Goal: Communication & Community: Answer question/provide support

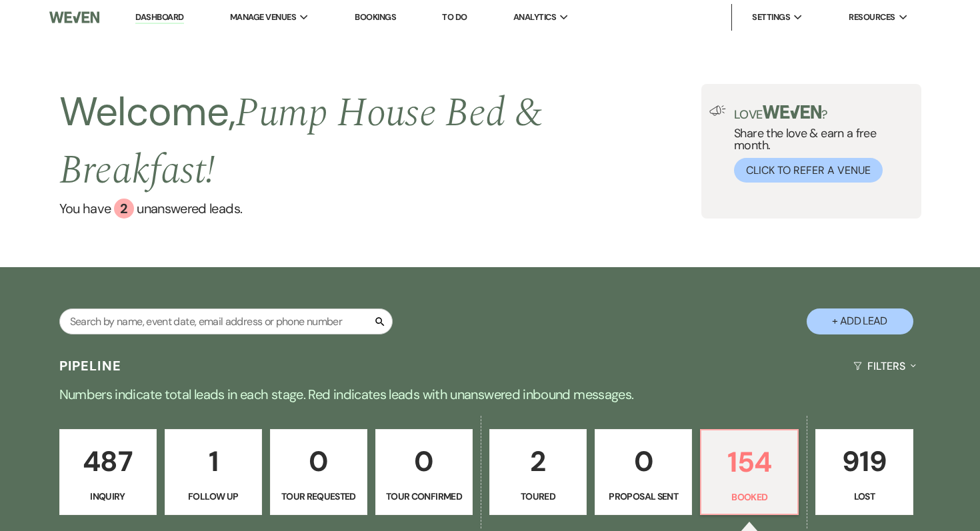
select select "7"
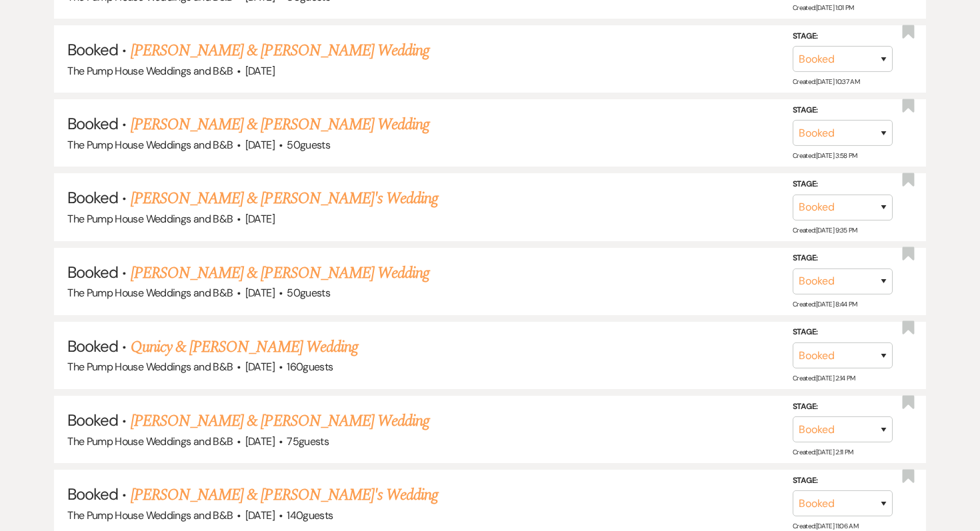
scroll to position [3070, 0]
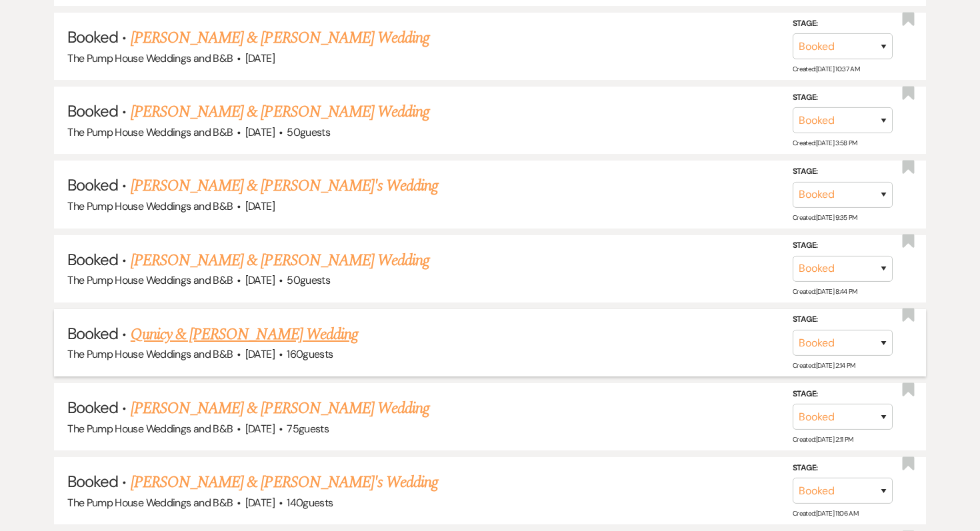
click at [279, 323] on link "Qunicy & [PERSON_NAME] Wedding" at bounding box center [244, 335] width 227 height 24
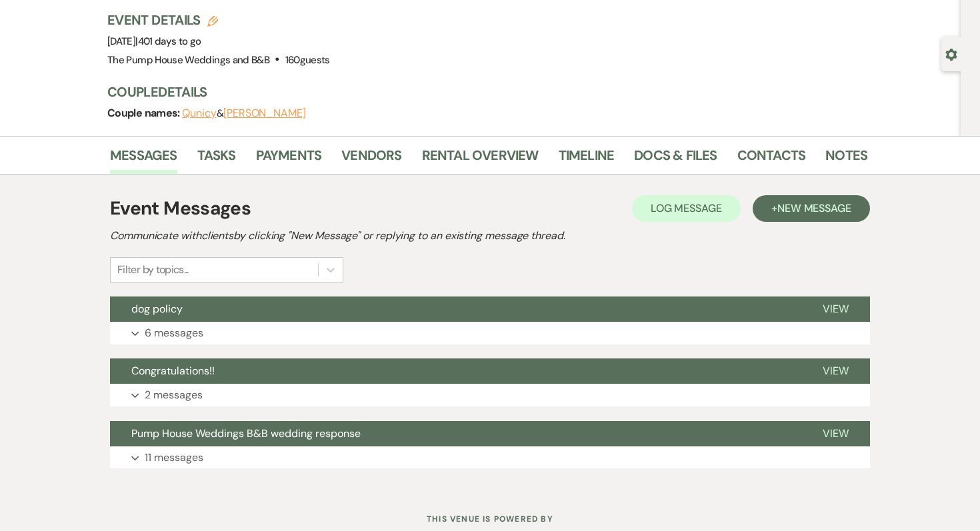
scroll to position [127, 0]
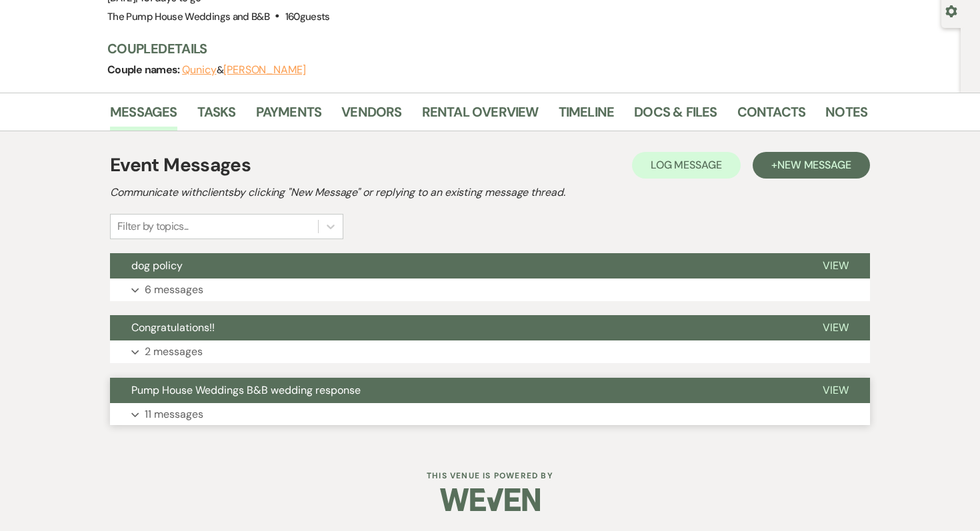
click at [170, 408] on p "11 messages" at bounding box center [174, 414] width 59 height 17
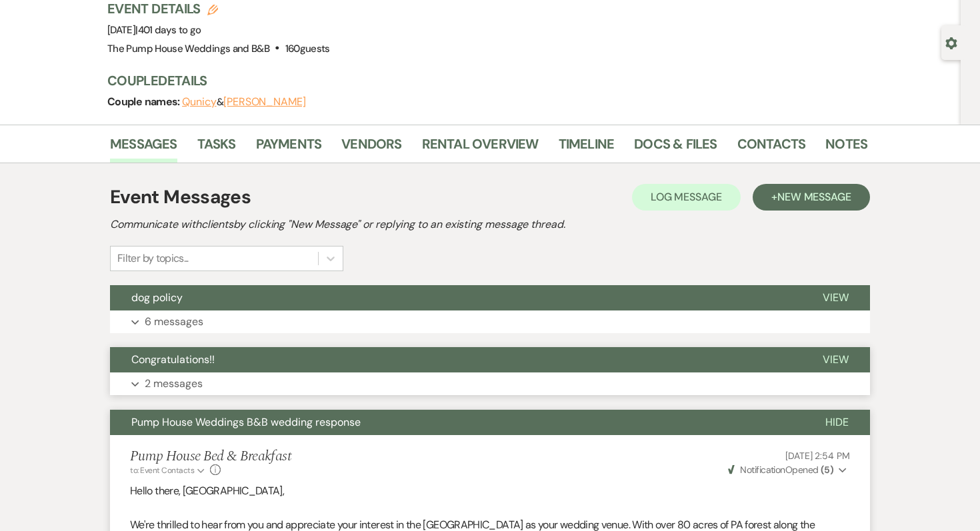
scroll to position [75, 0]
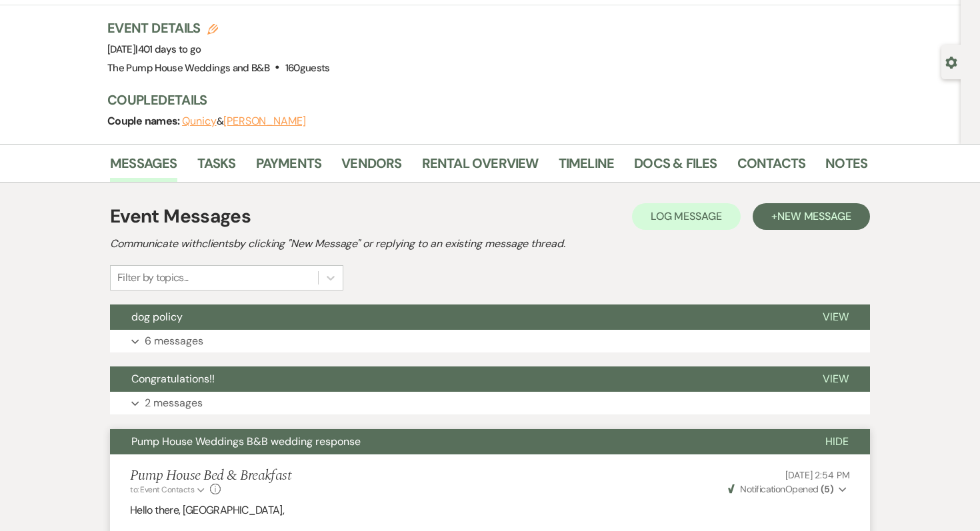
click at [177, 340] on p "6 messages" at bounding box center [174, 341] width 59 height 17
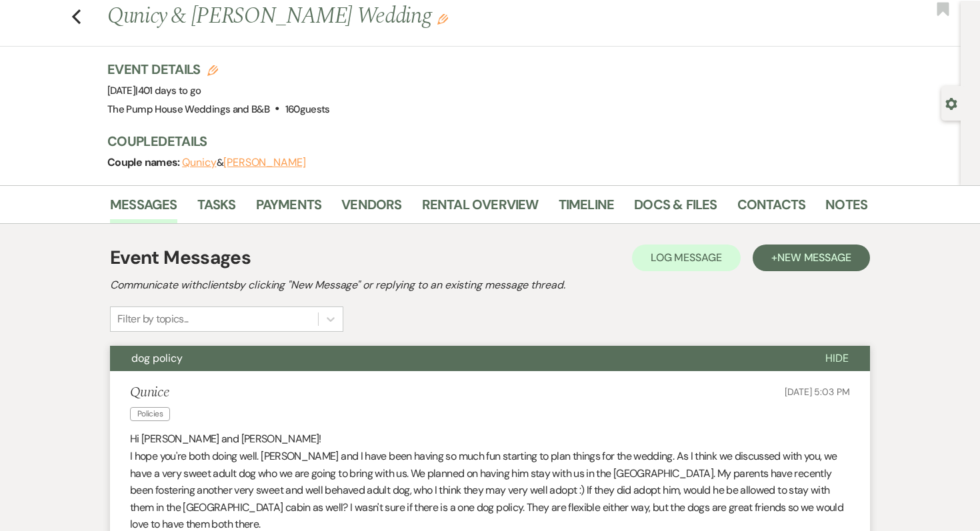
scroll to position [0, 0]
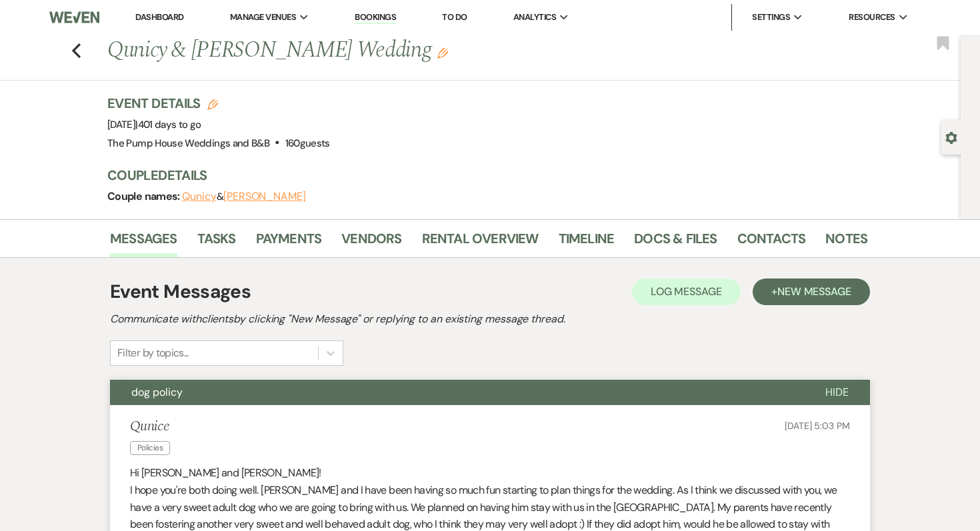
click at [169, 17] on link "Dashboard" at bounding box center [159, 16] width 48 height 11
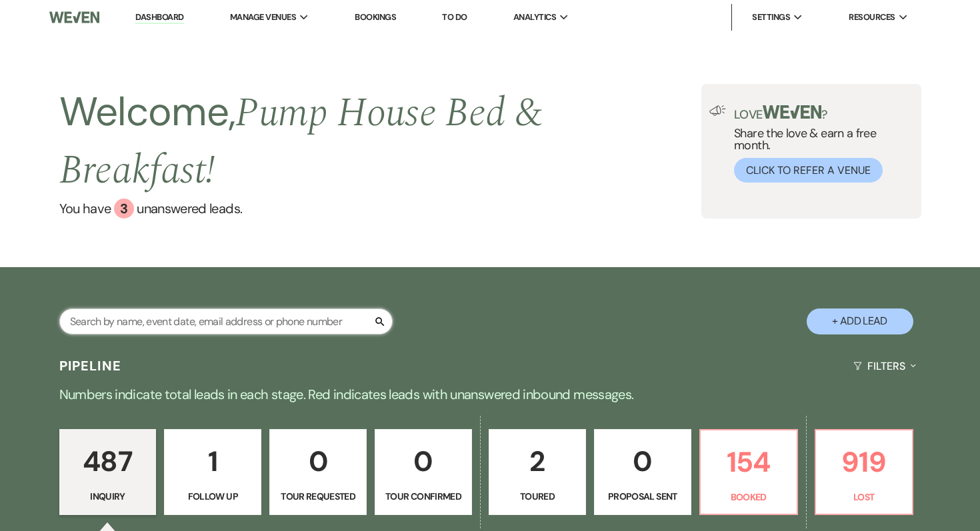
click at [153, 324] on input "text" at bounding box center [225, 322] width 333 height 26
type input "faith"
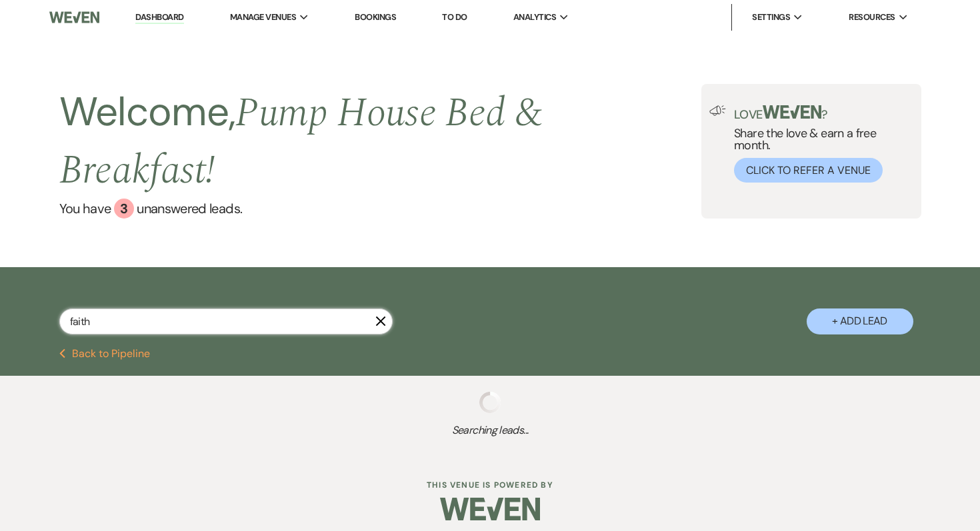
select select "8"
select select "5"
select select "8"
select select "5"
select select "8"
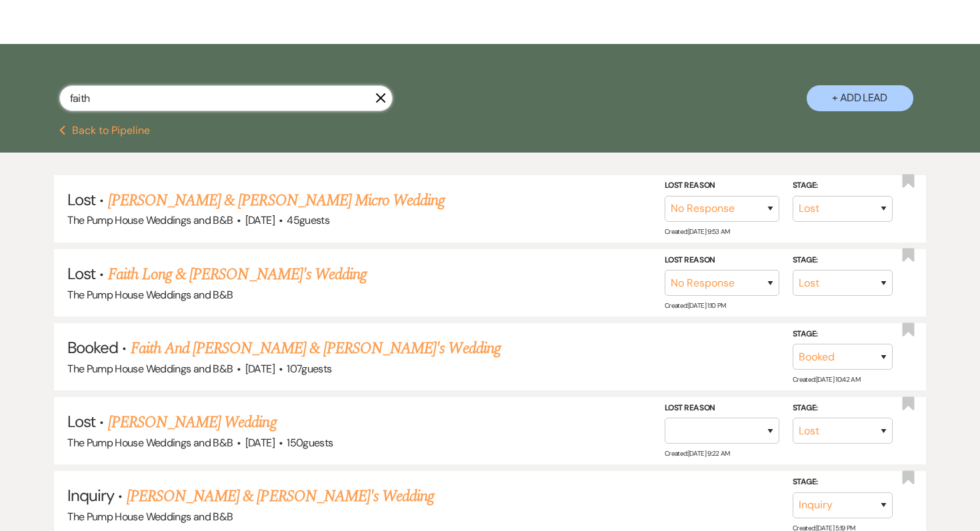
scroll to position [227, 0]
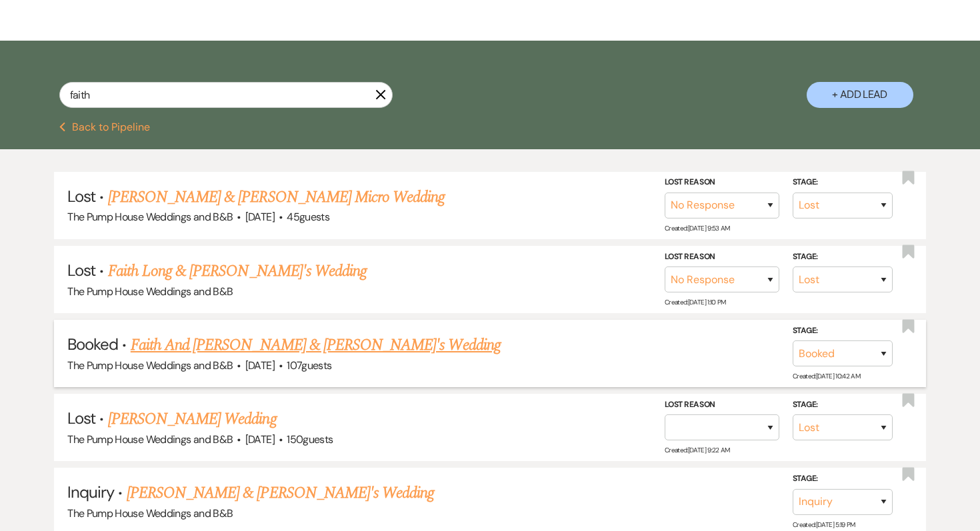
click at [197, 339] on link "Faith And [PERSON_NAME] & [PERSON_NAME]'s Wedding" at bounding box center [316, 345] width 370 height 24
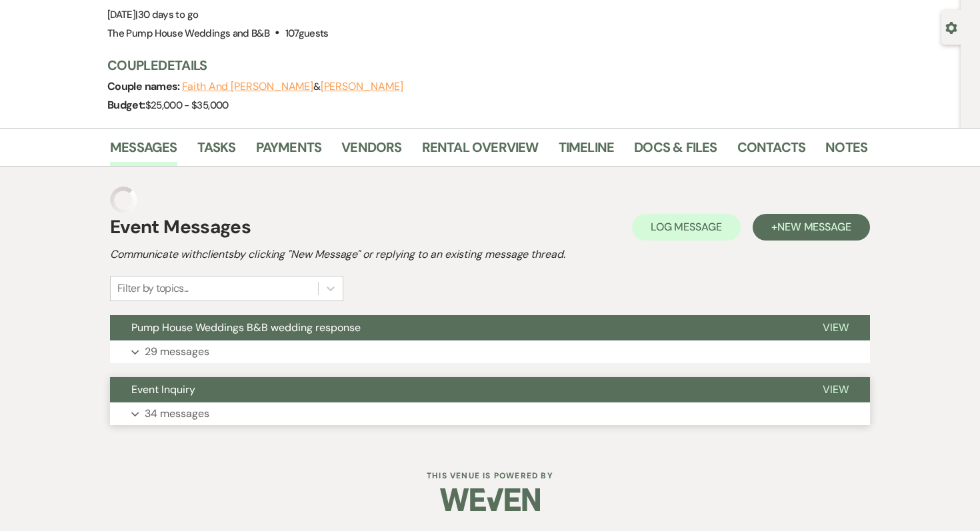
scroll to position [83, 0]
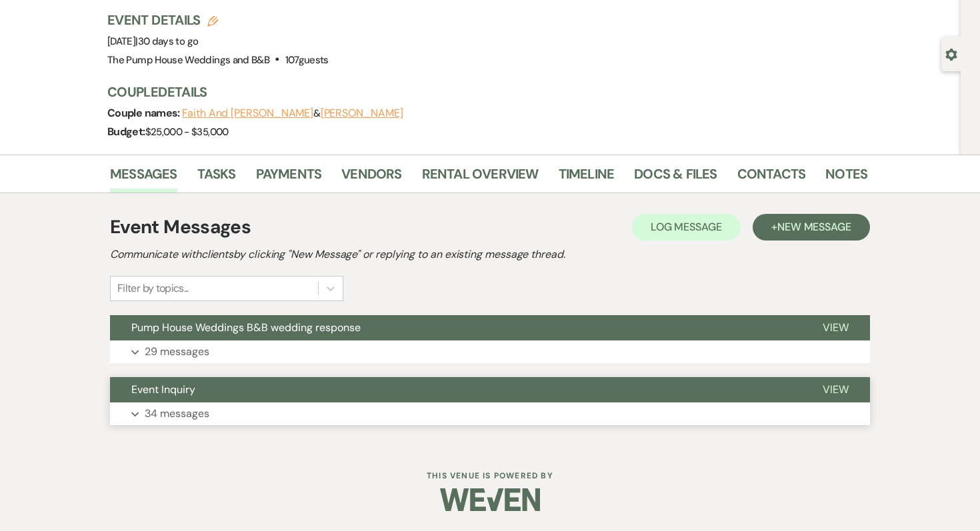
click at [185, 412] on p "34 messages" at bounding box center [177, 413] width 65 height 17
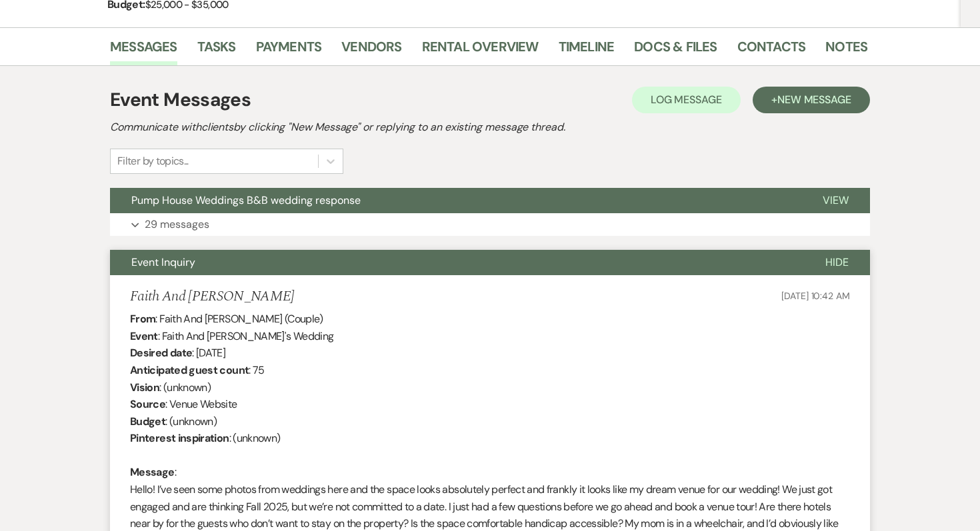
scroll to position [157, 0]
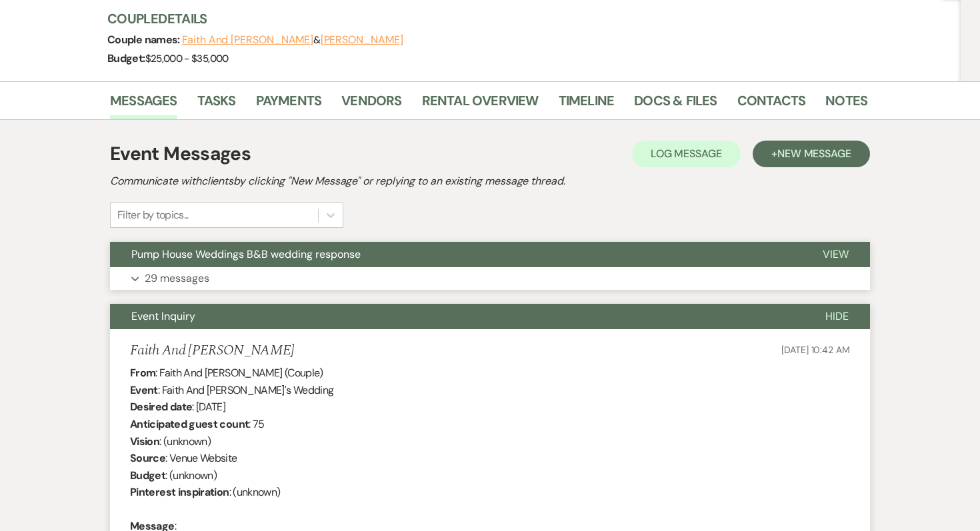
click at [159, 282] on p "29 messages" at bounding box center [177, 278] width 65 height 17
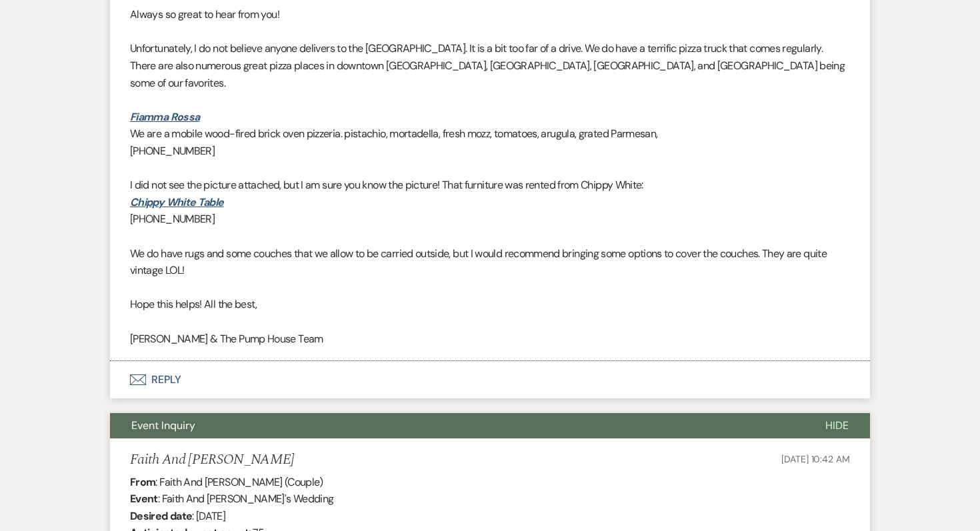
scroll to position [6493, 0]
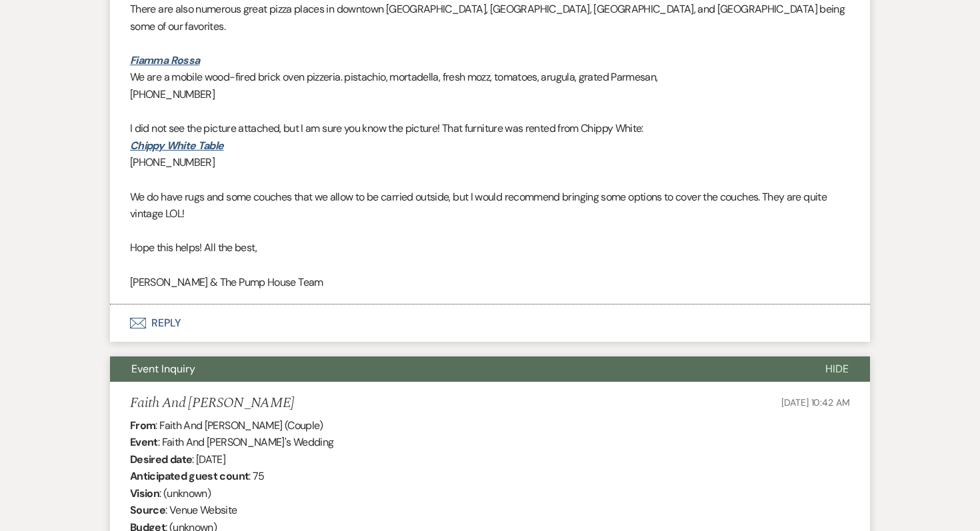
click at [163, 337] on button "Envelope Reply" at bounding box center [490, 323] width 760 height 37
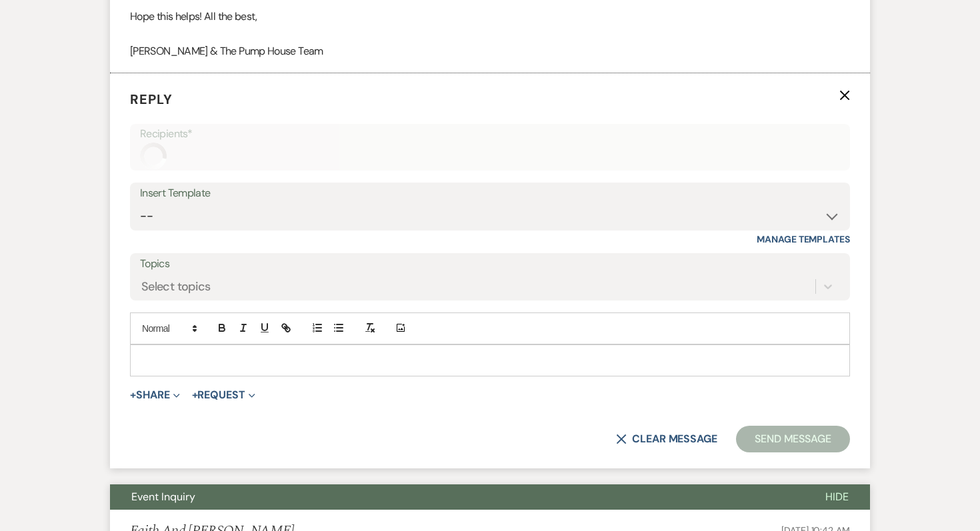
scroll to position [6747, 0]
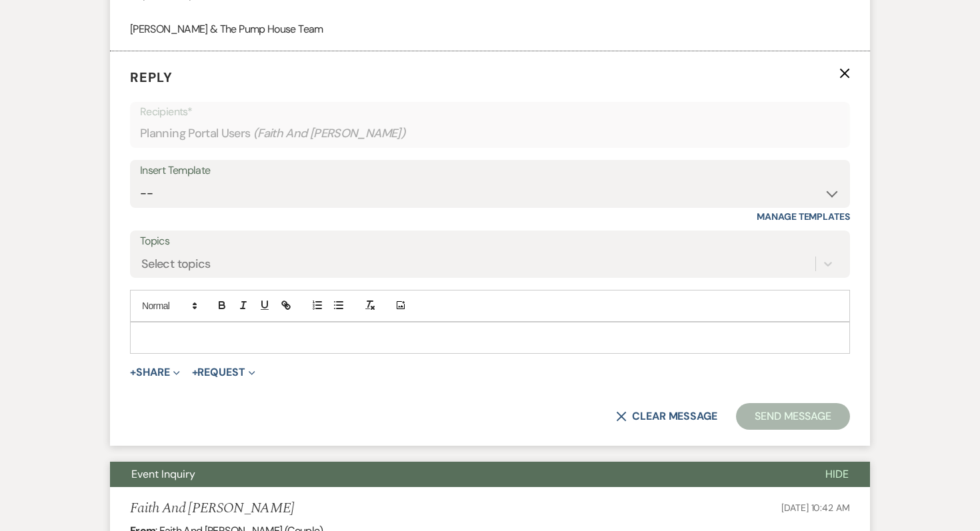
click at [163, 345] on p at bounding box center [490, 338] width 699 height 15
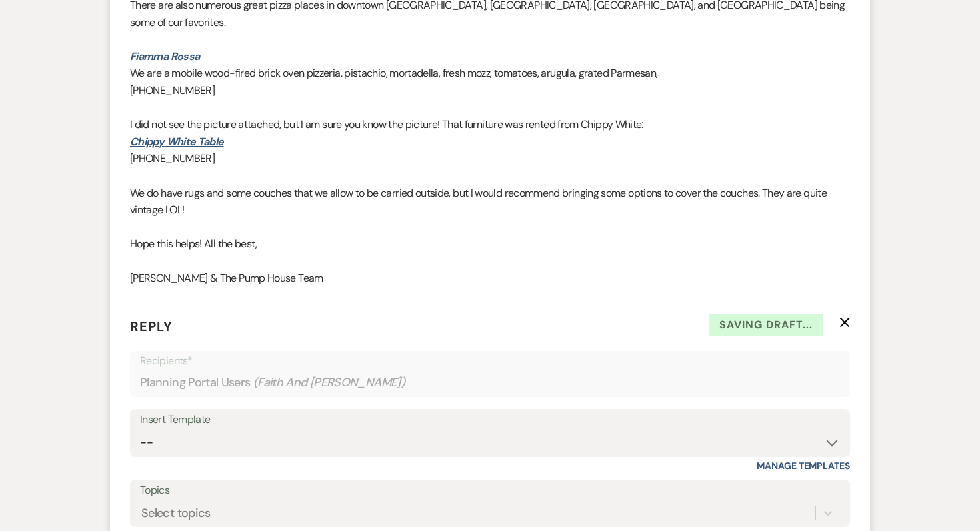
scroll to position [6497, 0]
drag, startPoint x: 210, startPoint y: 179, endPoint x: 119, endPoint y: 170, distance: 91.7
click at [119, 170] on li "Pump House Bed & Breakfast to: Planning Portal Users Expand Info [DATE] 9:15 PM…" at bounding box center [490, 83] width 760 height 437
copy span "[PHONE_NUMBER]"
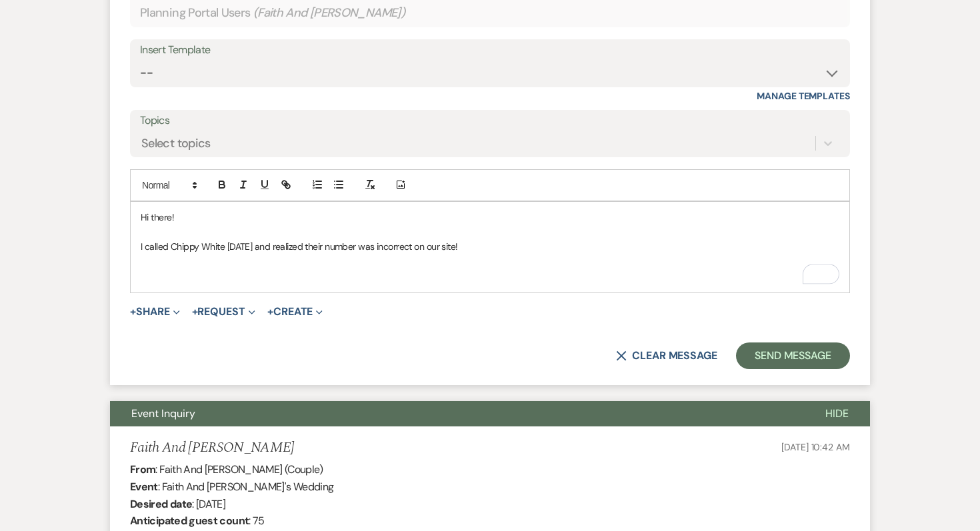
scroll to position [6915, 0]
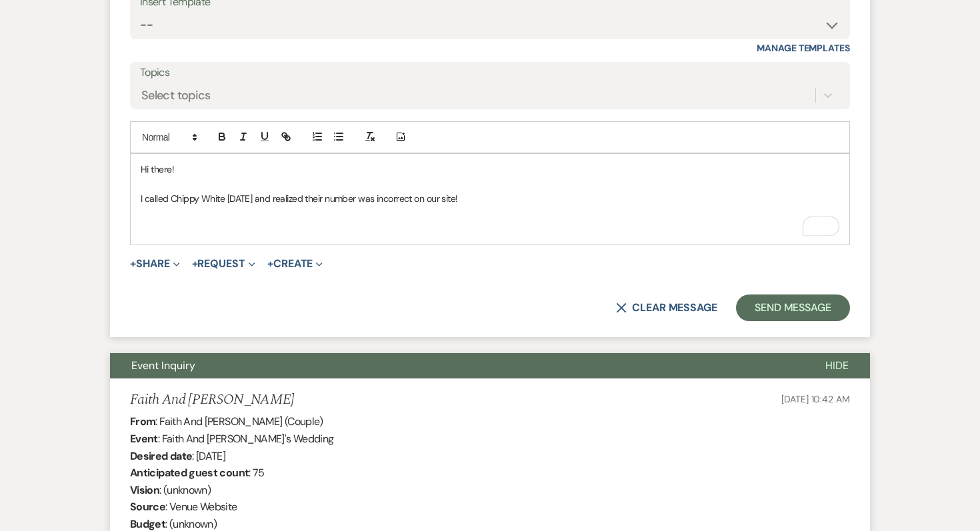
click at [228, 221] on p "To enrich screen reader interactions, please activate Accessibility in Grammarl…" at bounding box center [490, 214] width 699 height 15
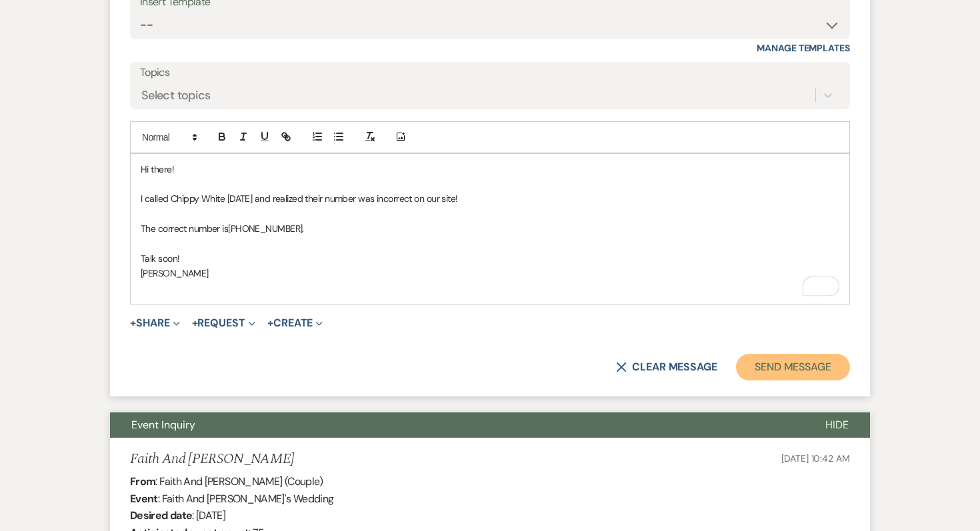
click at [798, 381] on button "Send Message" at bounding box center [793, 367] width 114 height 27
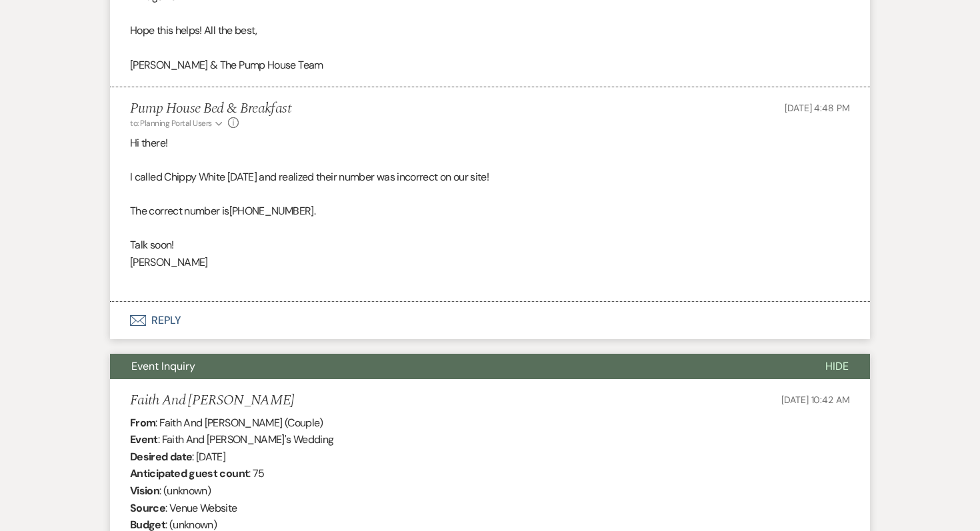
scroll to position [6683, 0]
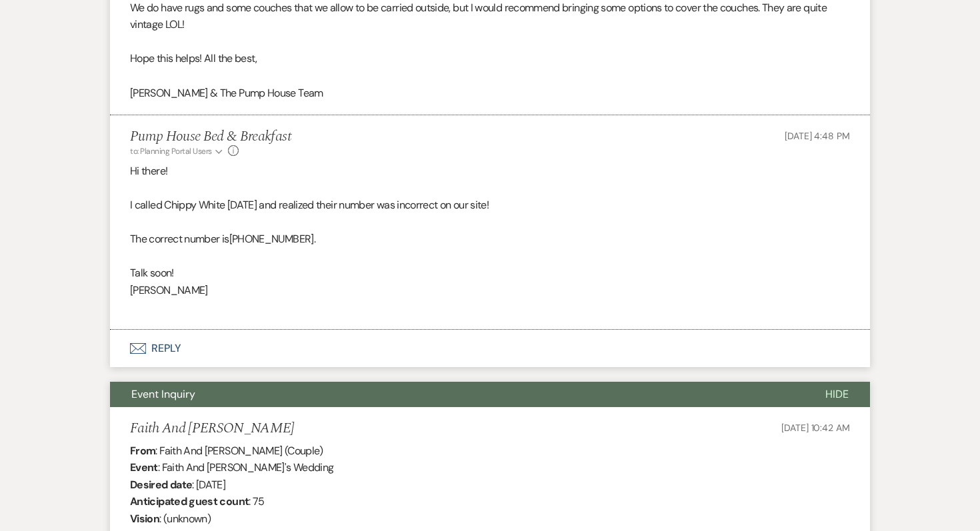
click at [159, 362] on button "Envelope Reply" at bounding box center [490, 348] width 760 height 37
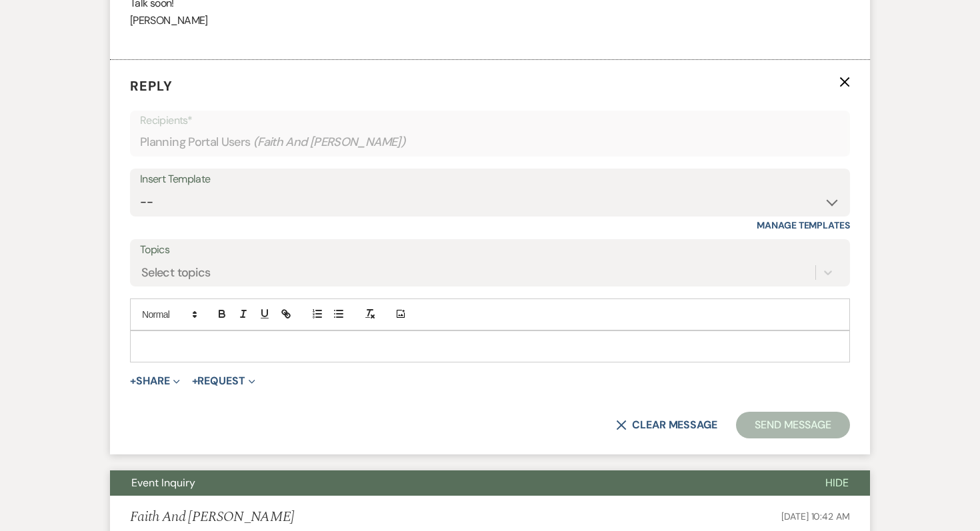
scroll to position [6961, 0]
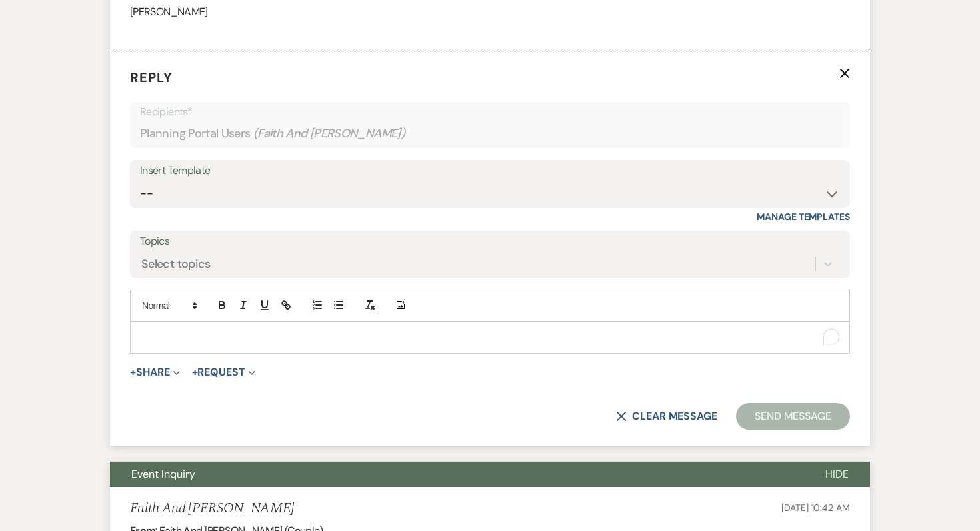
click at [159, 353] on div "To enrich screen reader interactions, please activate Accessibility in Grammarl…" at bounding box center [490, 338] width 719 height 31
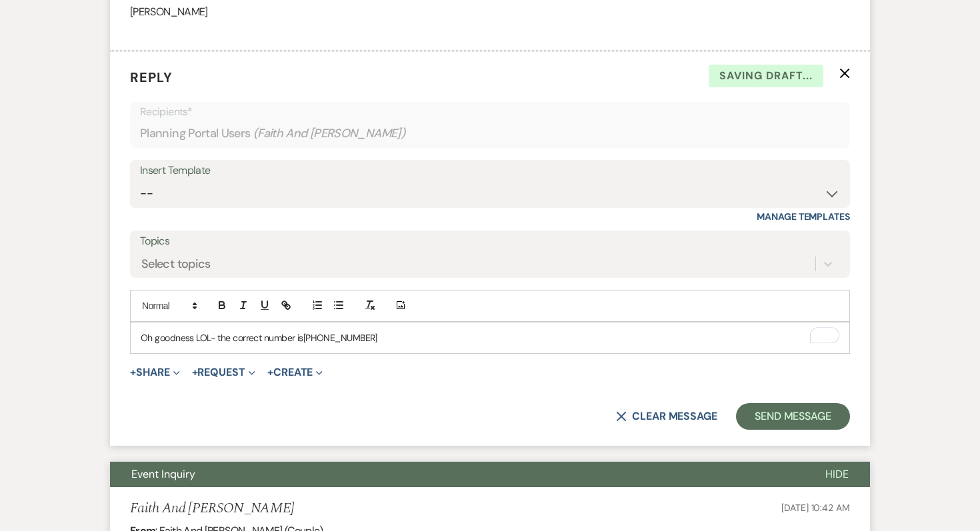
click at [322, 344] on span "[PHONE_NUMBER]" at bounding box center [340, 338] width 74 height 12
click at [411, 345] on p "Oh goodness LOL- the correct number is [PHONE_NUMBER]" at bounding box center [490, 338] width 699 height 15
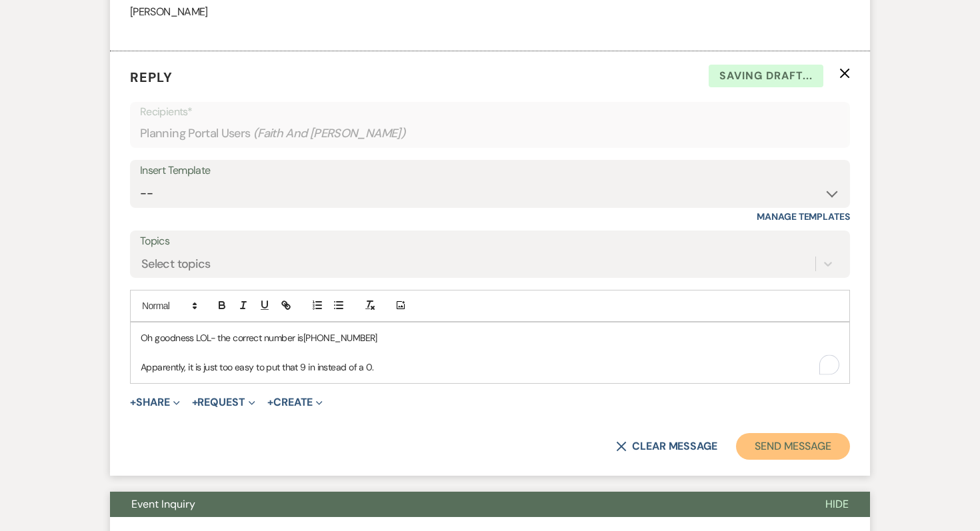
click at [765, 460] on button "Send Message" at bounding box center [793, 446] width 114 height 27
